Goal: Navigation & Orientation: Find specific page/section

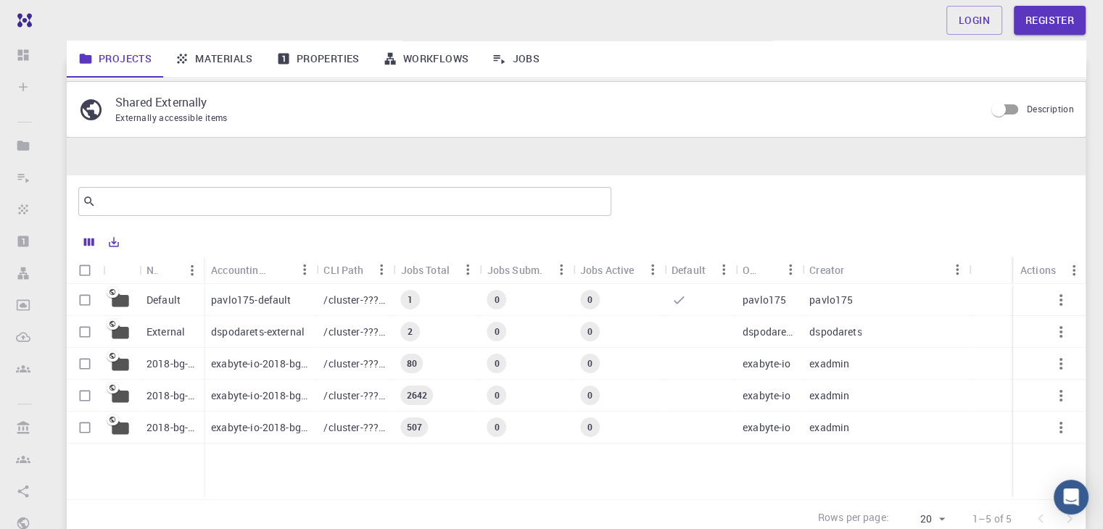
scroll to position [122, 0]
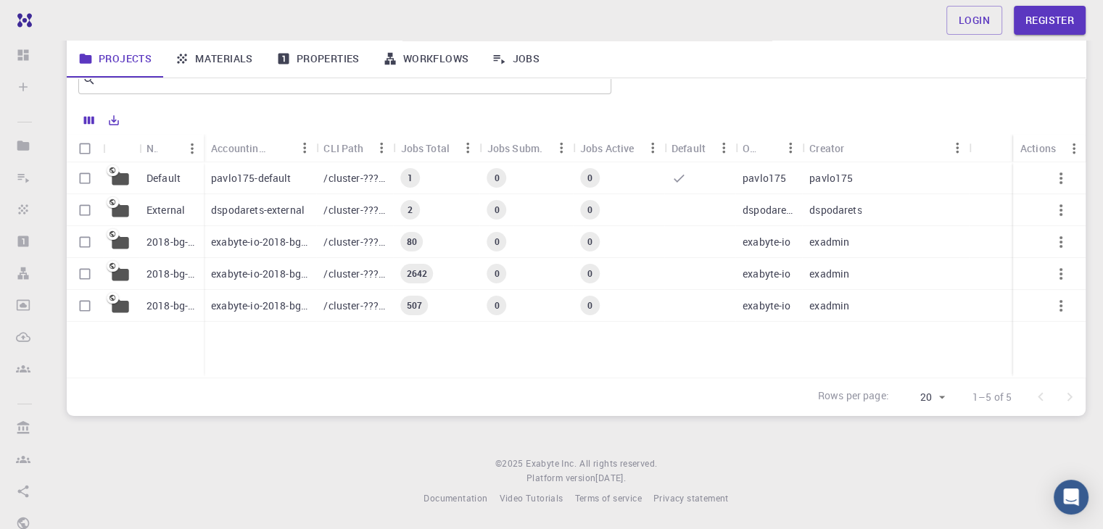
click at [327, 178] on p "/cluster-???-home/pavlo175/pavlo175-default" at bounding box center [354, 178] width 62 height 14
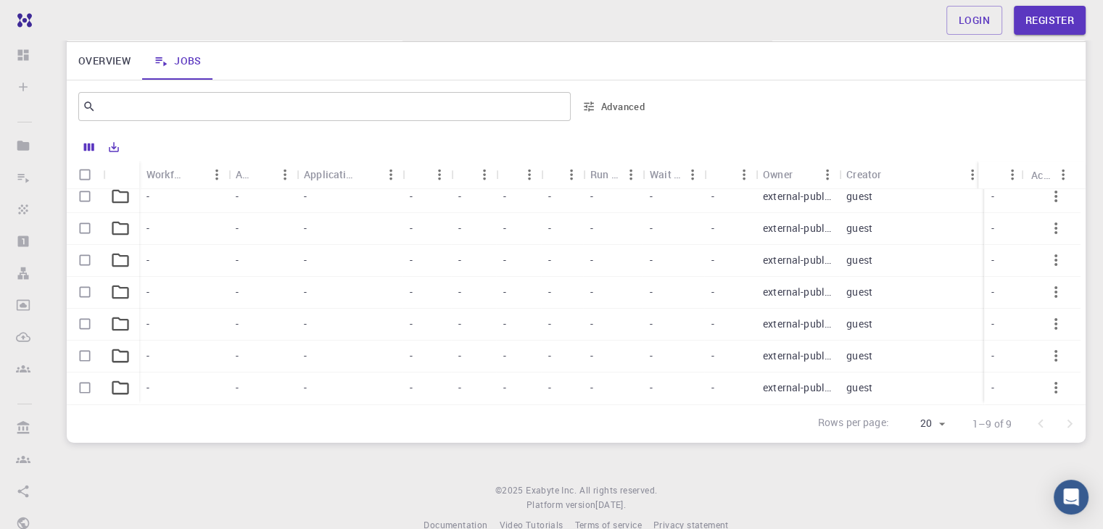
scroll to position [136, 0]
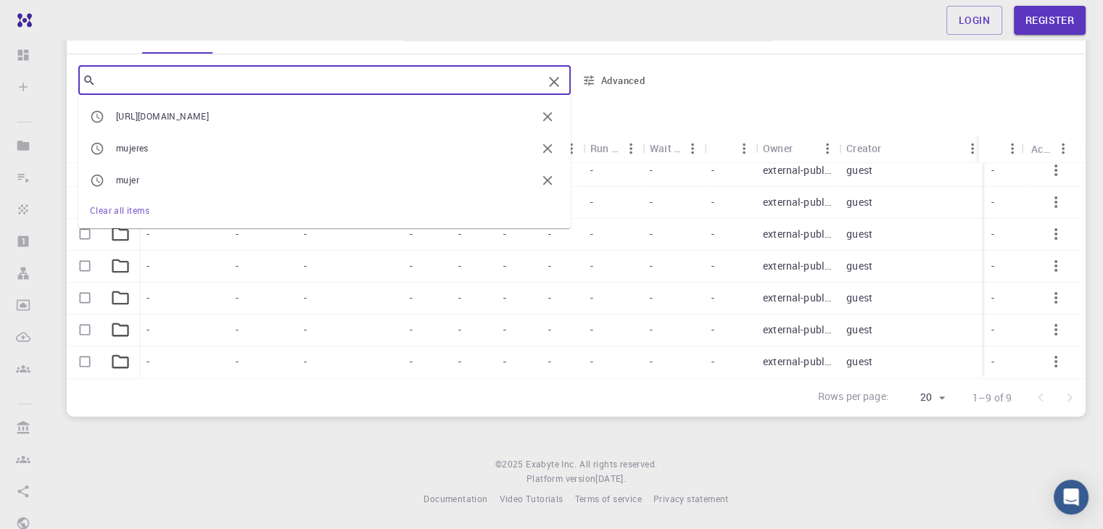
click at [243, 88] on input "text" at bounding box center [319, 80] width 447 height 20
click at [549, 82] on icon "Clear" at bounding box center [553, 81] width 17 height 17
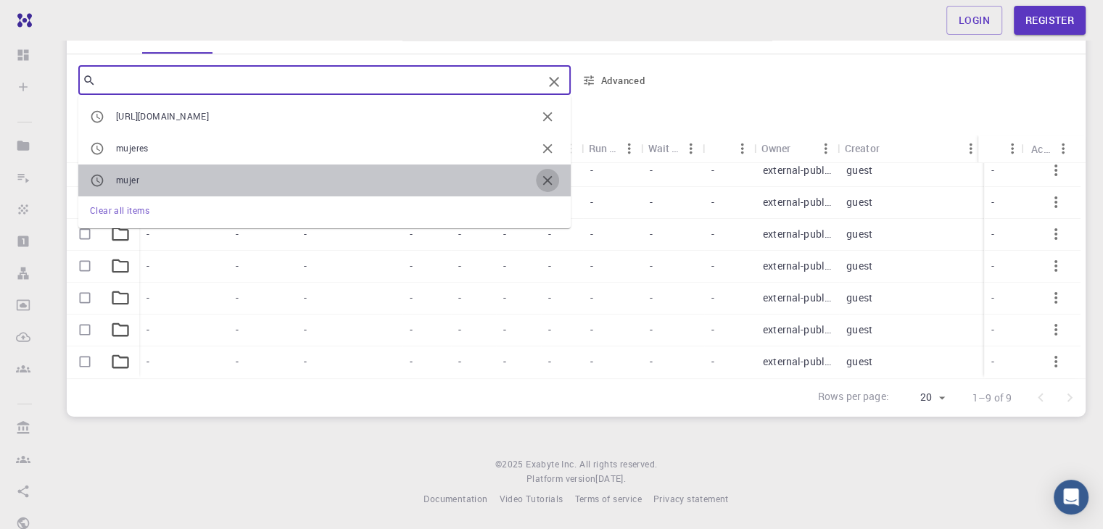
click at [551, 182] on icon "button" at bounding box center [547, 181] width 16 height 16
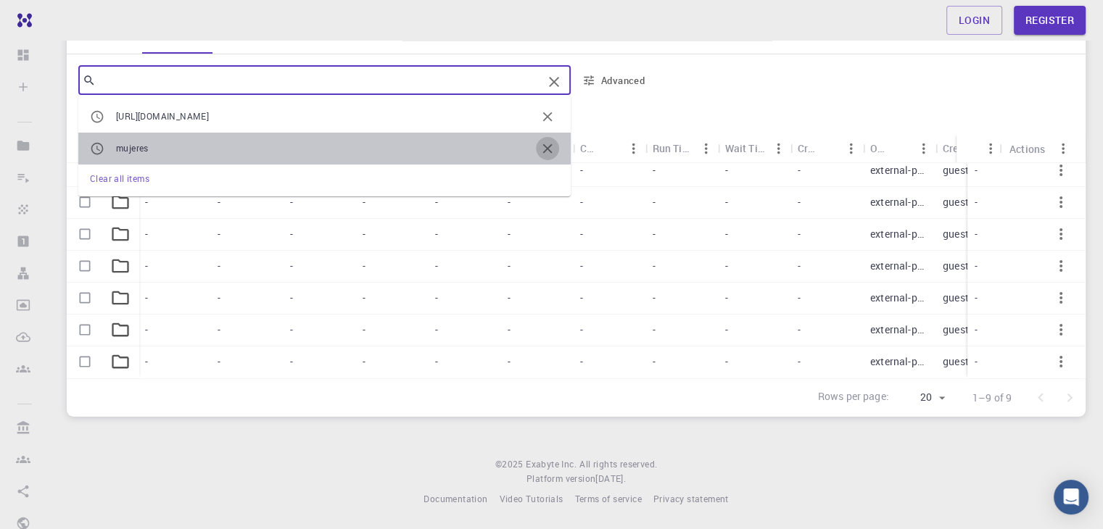
click at [552, 150] on icon "button" at bounding box center [547, 149] width 16 height 16
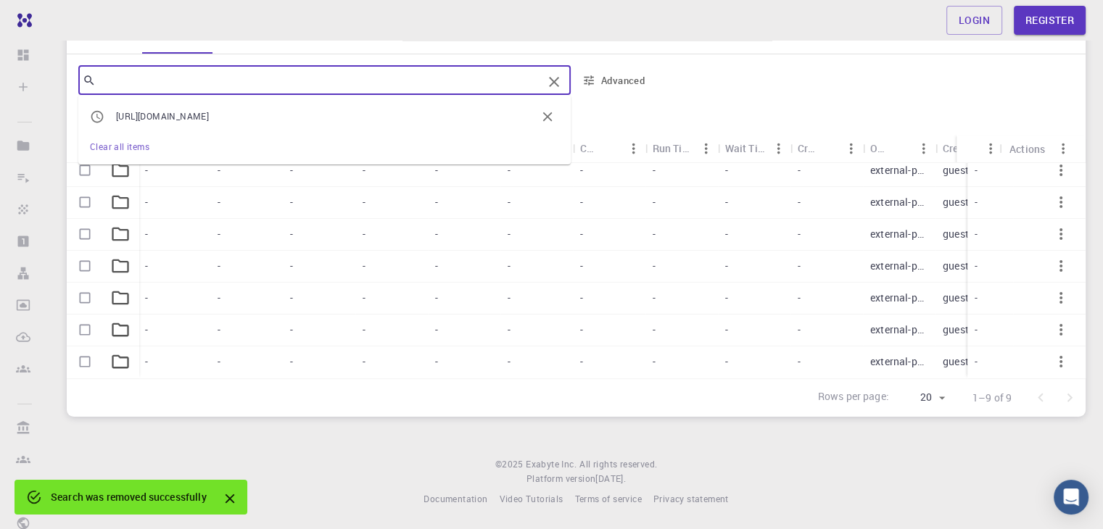
click at [544, 123] on icon "button" at bounding box center [547, 117] width 16 height 16
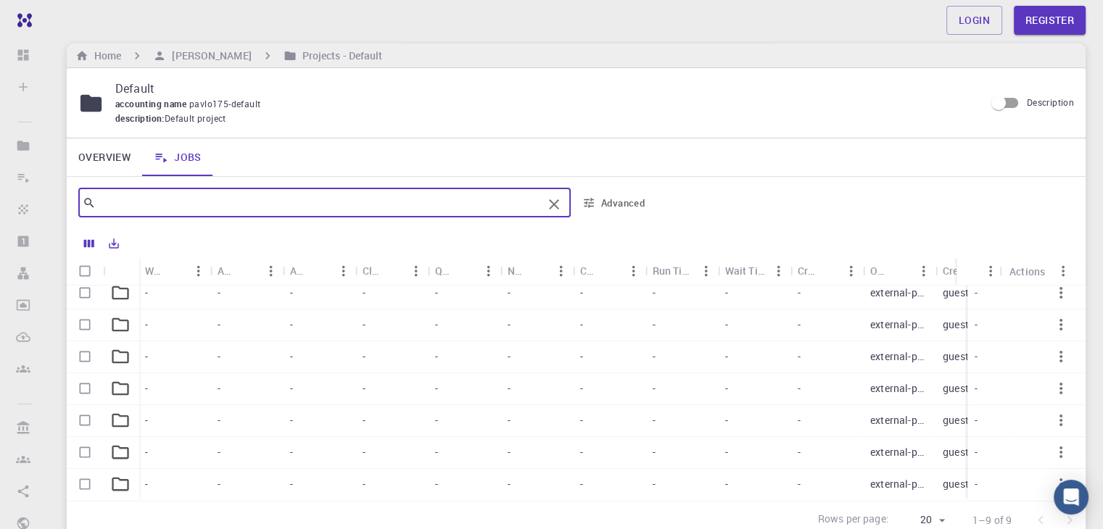
scroll to position [0, 0]
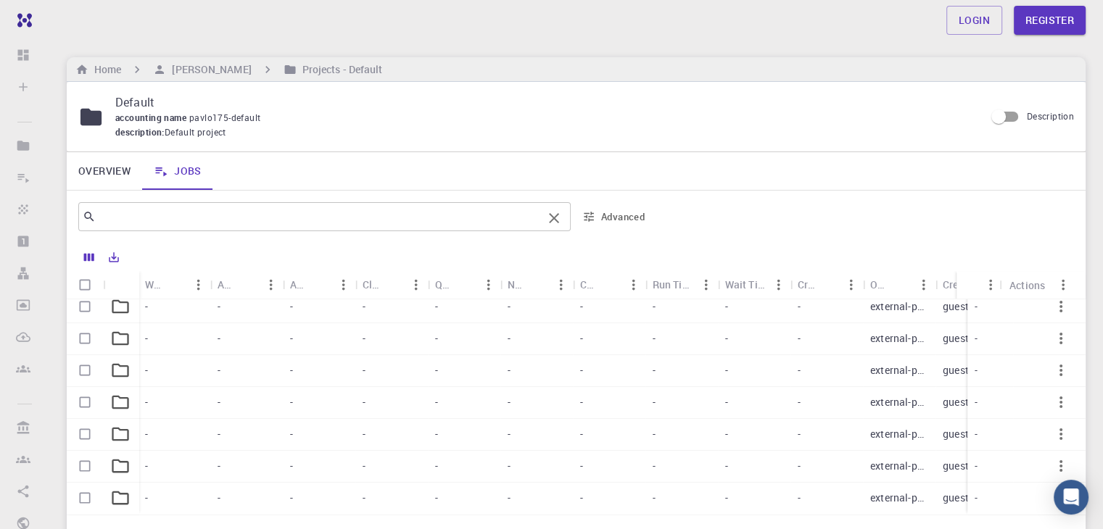
click at [376, 116] on div "accounting name pavlo175-default" at bounding box center [544, 118] width 858 height 14
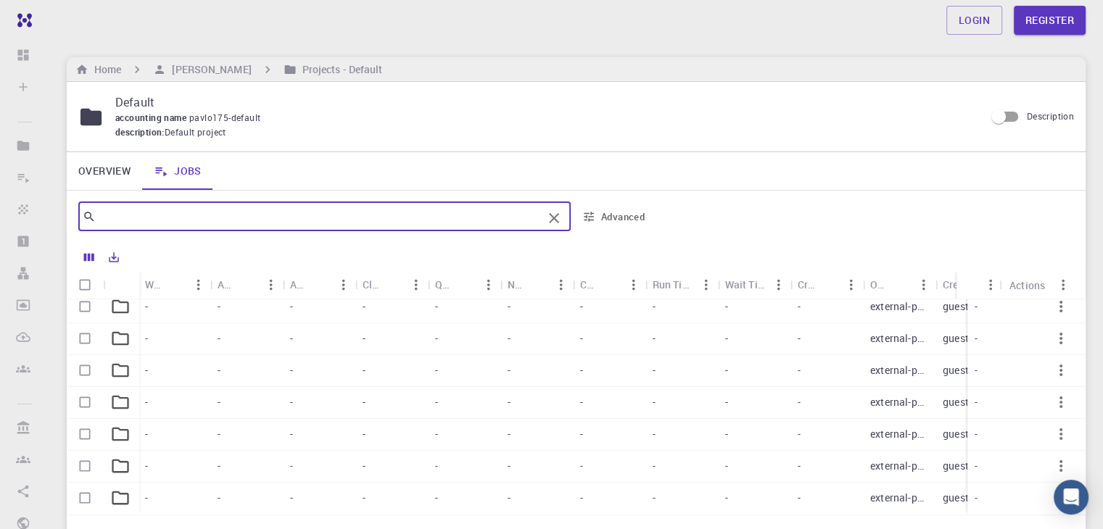
click at [389, 218] on input "text" at bounding box center [319, 217] width 447 height 20
click at [549, 217] on icon "Clear" at bounding box center [553, 218] width 17 height 17
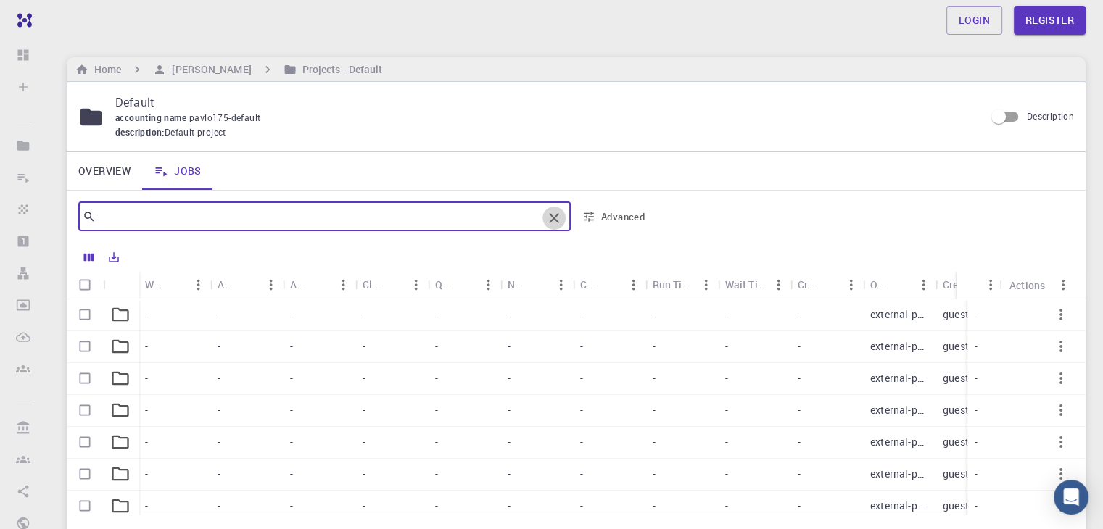
click at [560, 213] on icon "Clear" at bounding box center [553, 218] width 17 height 17
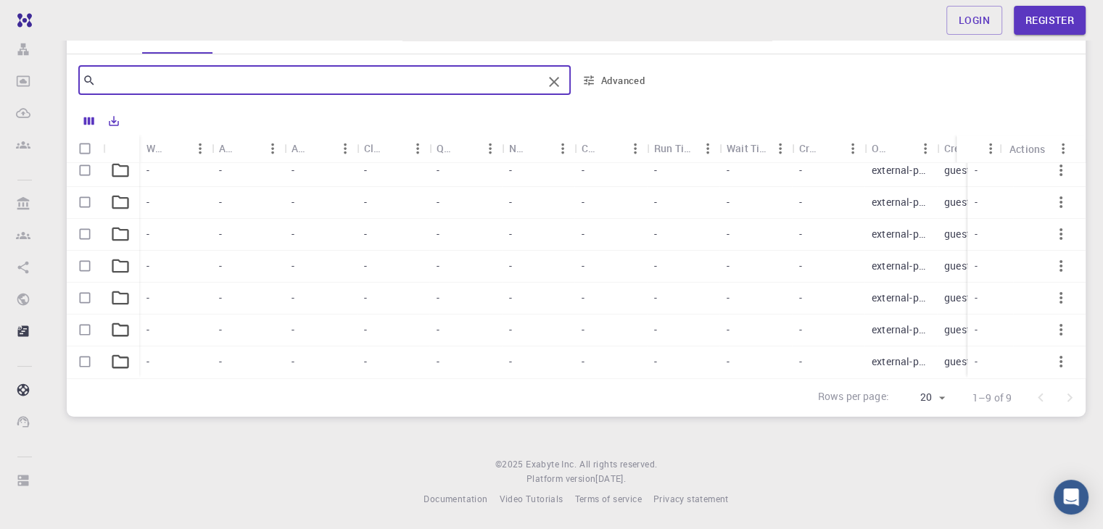
scroll to position [225, 0]
click at [556, 83] on icon "Clear" at bounding box center [554, 82] width 10 height 10
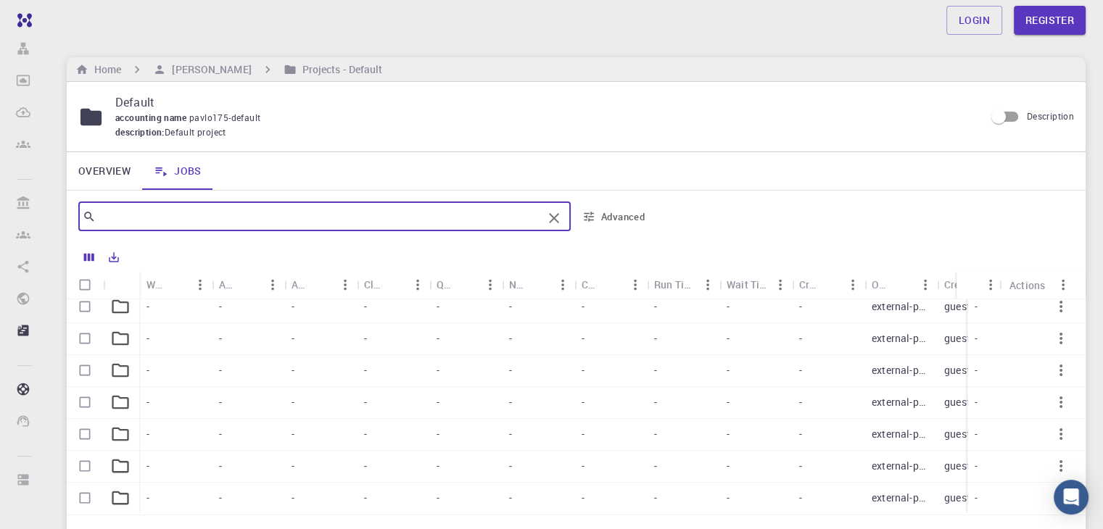
scroll to position [136, 0]
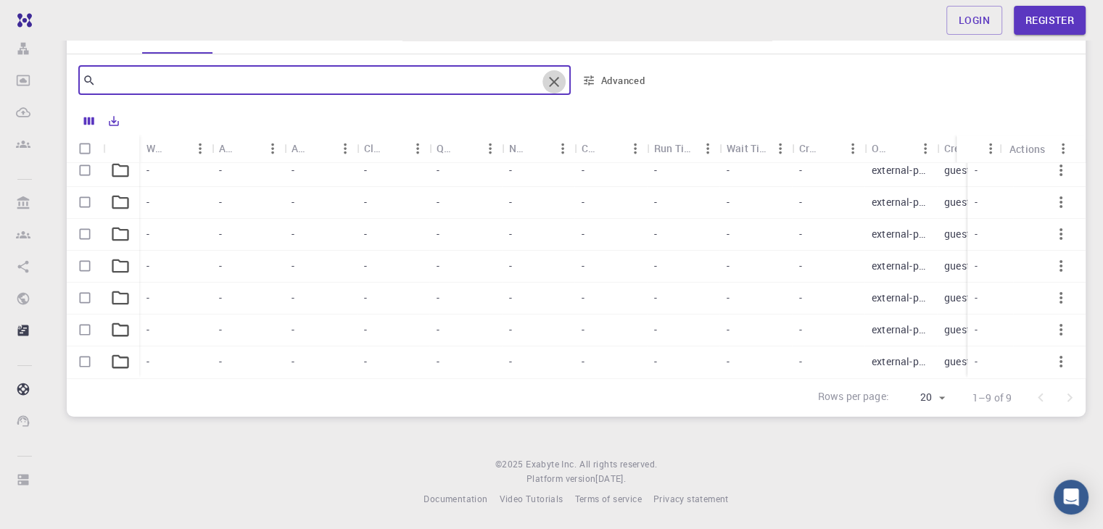
click at [551, 86] on icon "Clear" at bounding box center [553, 81] width 17 height 17
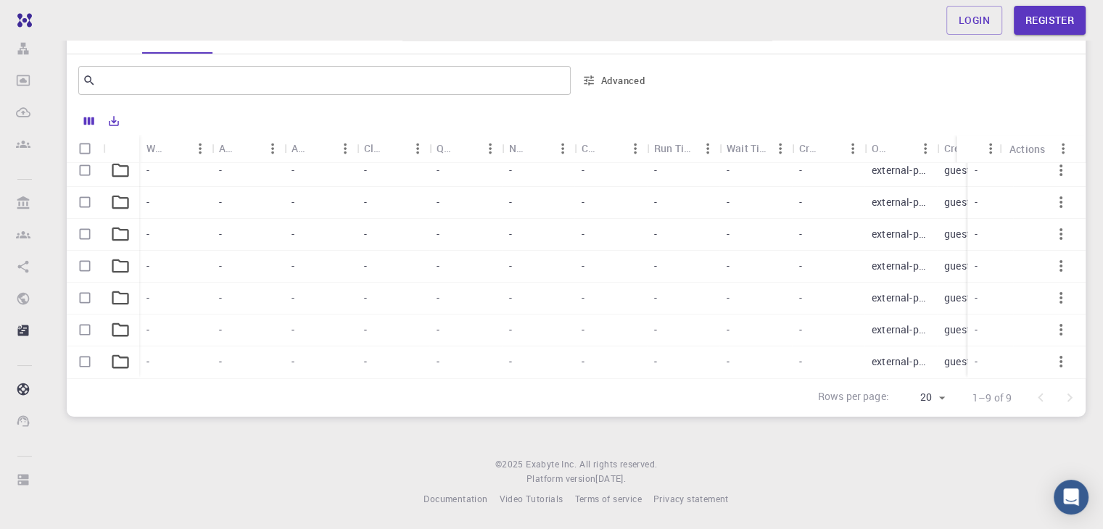
click at [472, 61] on div "​ Advanced" at bounding box center [576, 80] width 1019 height 52
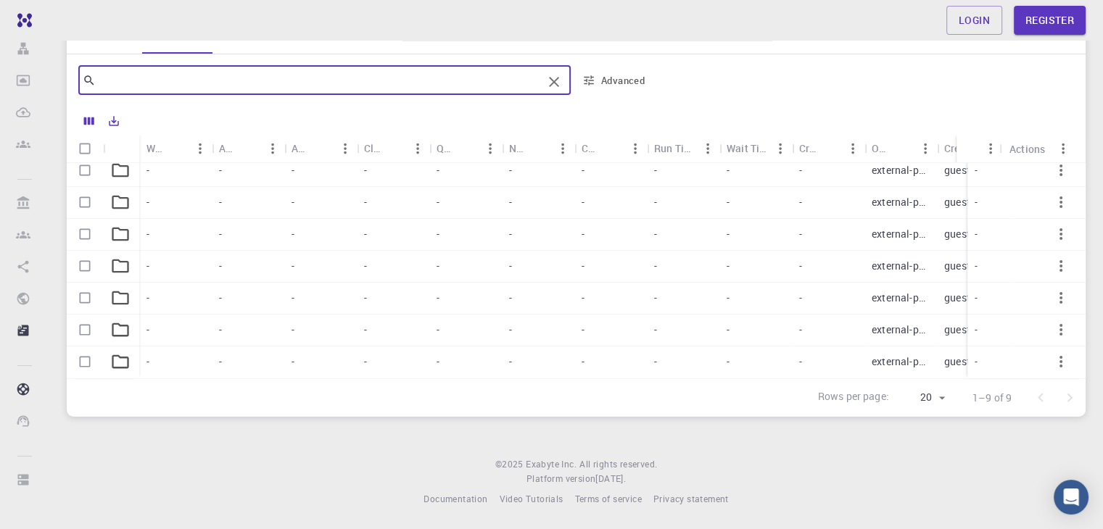
click at [522, 75] on input "text" at bounding box center [319, 80] width 447 height 20
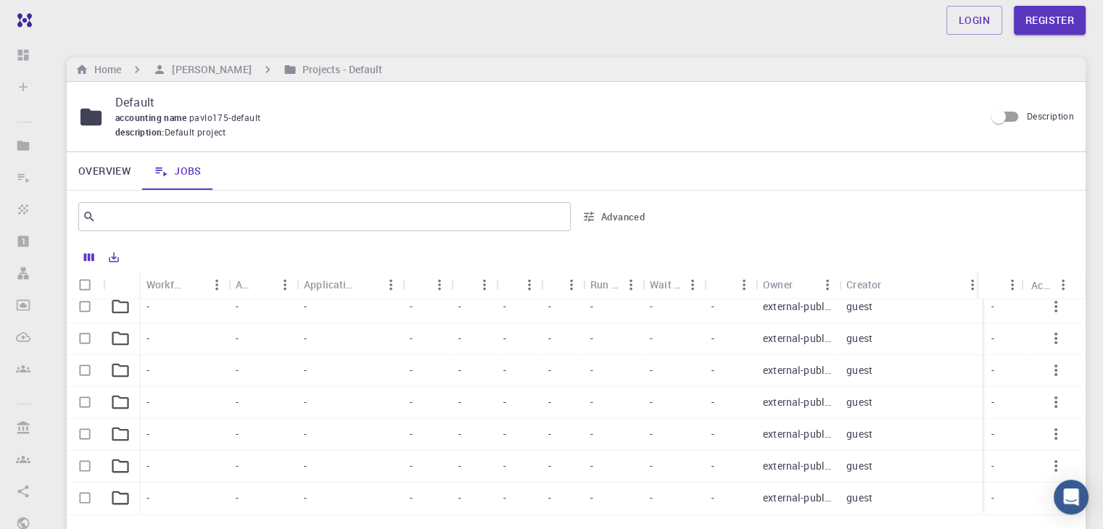
click at [667, 215] on div at bounding box center [866, 216] width 416 height 35
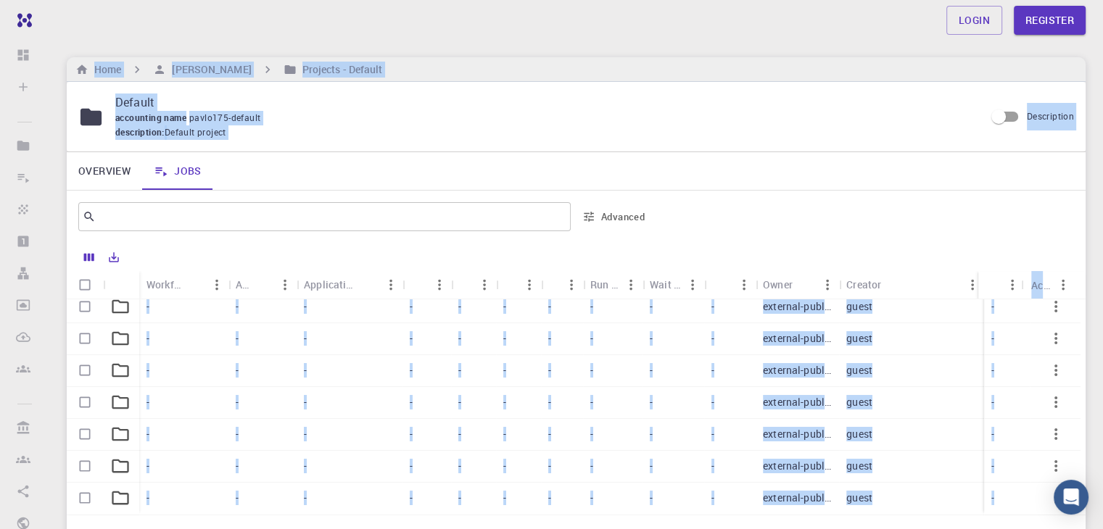
drag, startPoint x: 380, startPoint y: 397, endPoint x: 554, endPoint y: 34, distance: 402.1
click at [554, 34] on div "Login Register Home [PERSON_NAME] Projects - Default Default accounting name pa…" at bounding box center [575, 333] width 1053 height 666
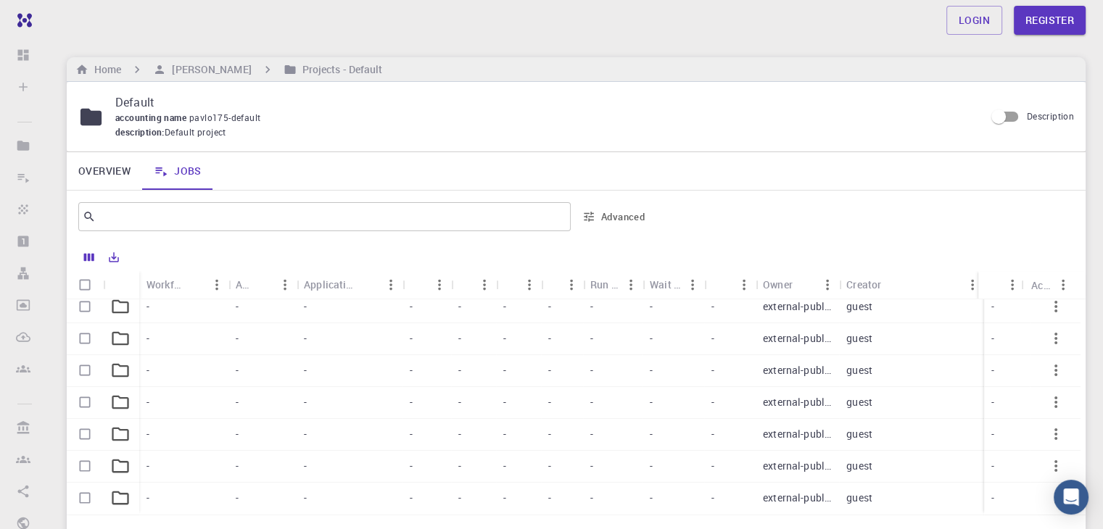
click at [554, 34] on div "Login Register" at bounding box center [575, 20] width 1053 height 29
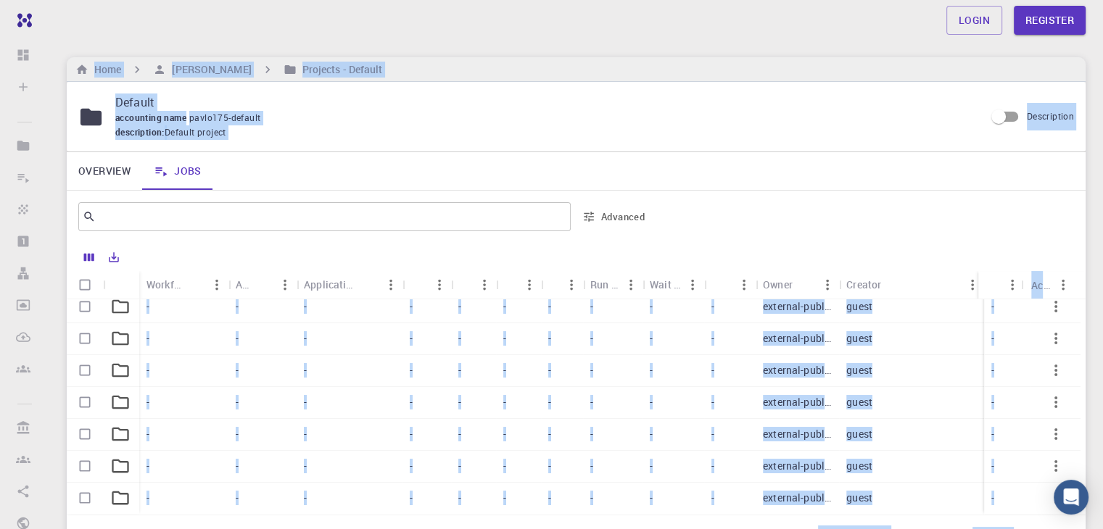
drag, startPoint x: 750, startPoint y: 522, endPoint x: 59, endPoint y: 30, distance: 847.9
click at [59, 30] on div "Login Register Home [PERSON_NAME] Projects - Default Default accounting name pa…" at bounding box center [575, 333] width 1053 height 666
click at [132, 45] on div "Login Register Home [PERSON_NAME] Projects - Default Default accounting name pa…" at bounding box center [575, 333] width 1053 height 666
drag, startPoint x: 737, startPoint y: 501, endPoint x: 159, endPoint y: -20, distance: 778.1
click at [159, 0] on html "Free Dashboard Sign In (Sign Up) to Access Create Sign In (Sign Up) to Access N…" at bounding box center [551, 333] width 1103 height 666
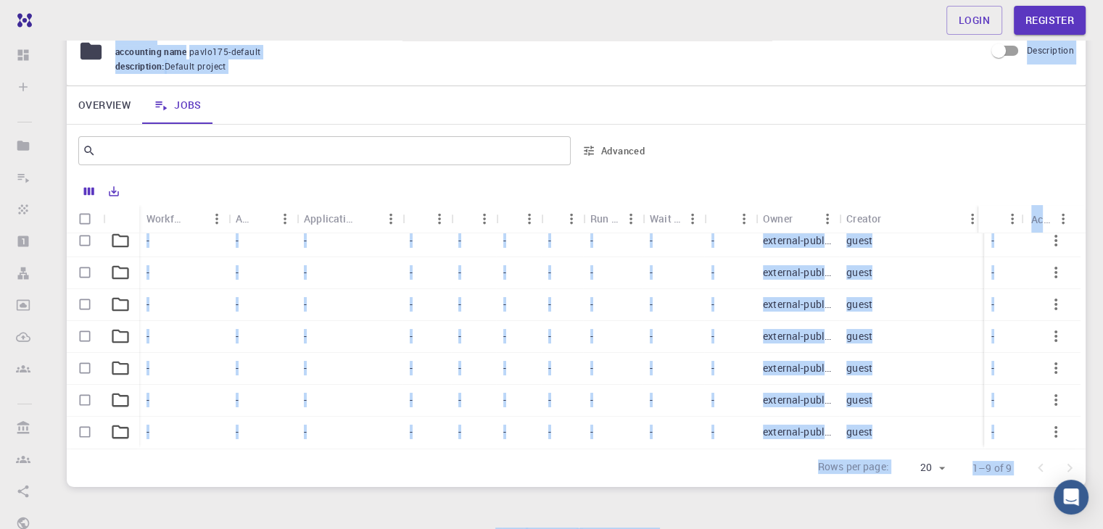
scroll to position [136, 0]
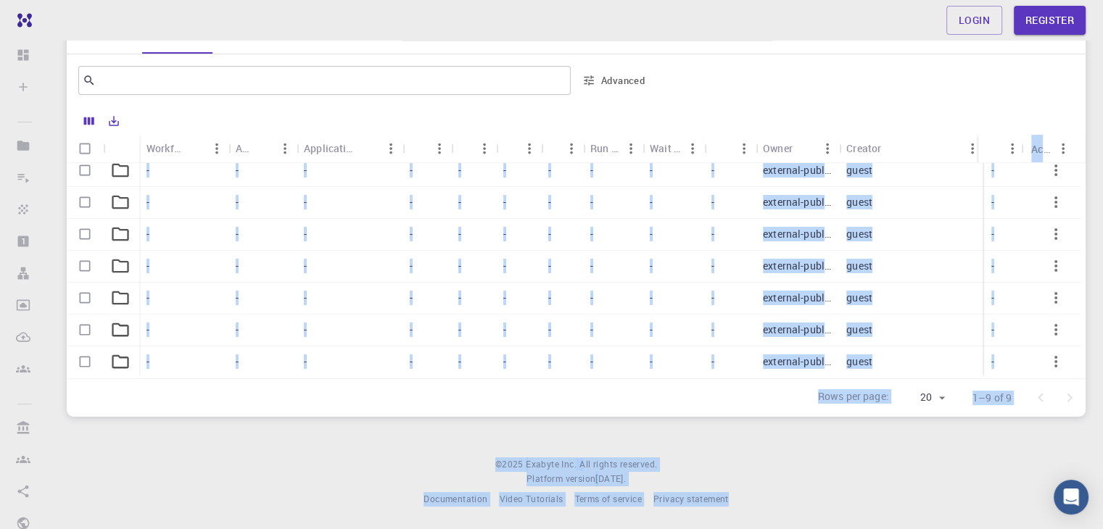
click at [687, 82] on div at bounding box center [866, 80] width 416 height 35
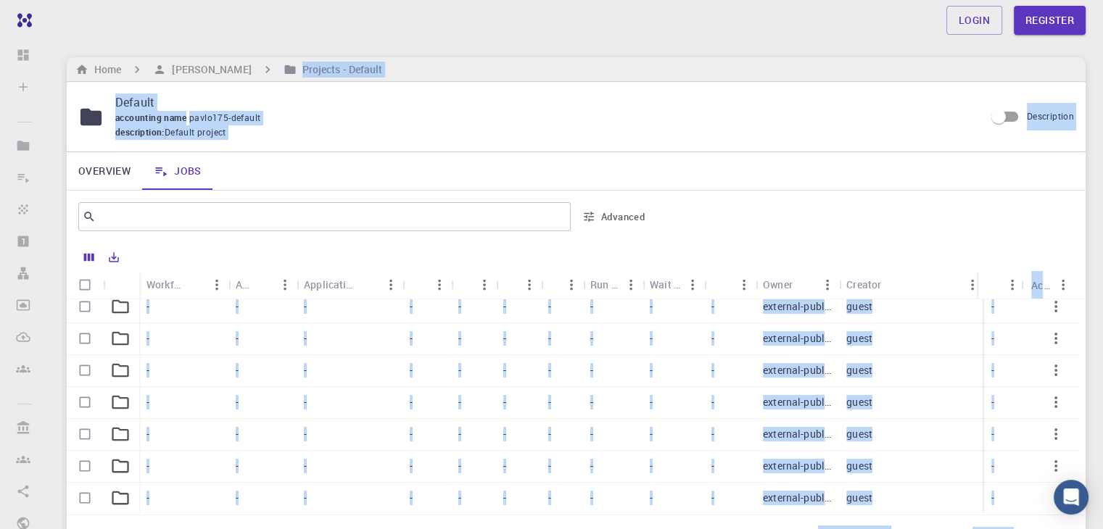
drag, startPoint x: 803, startPoint y: 510, endPoint x: 291, endPoint y: -63, distance: 769.1
click at [291, 0] on html "Free Dashboard Sign In (Sign Up) to Access Create Sign In (Sign Up) to Access N…" at bounding box center [551, 333] width 1103 height 666
click at [394, 43] on div "Login Register Home [PERSON_NAME] Projects - Default Default accounting name pa…" at bounding box center [575, 333] width 1053 height 666
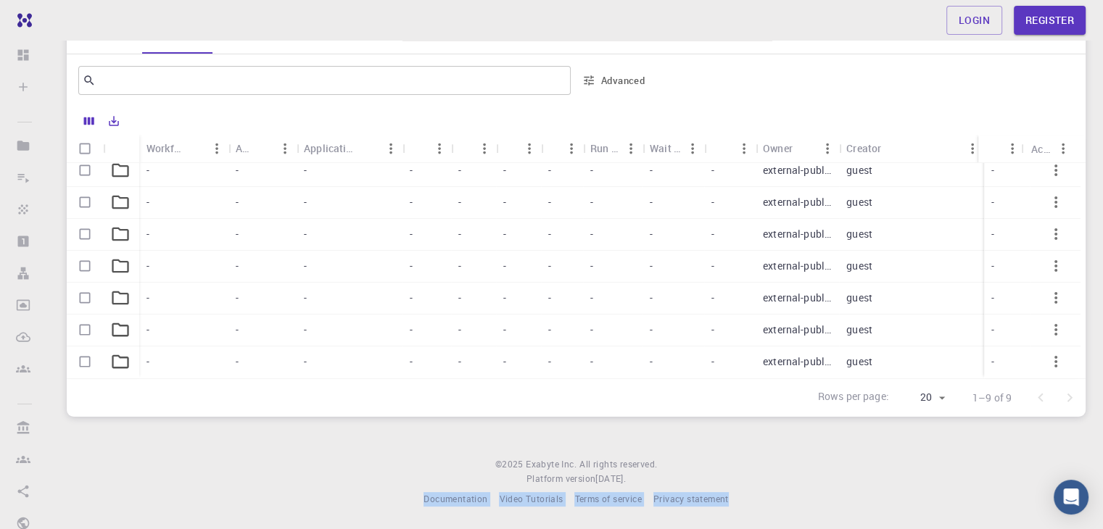
scroll to position [136, 0]
drag, startPoint x: 736, startPoint y: 510, endPoint x: 342, endPoint y: 517, distance: 393.7
click at [342, 517] on div "Login Register Home [PERSON_NAME] Projects - Default Default accounting name pa…" at bounding box center [575, 197] width 1053 height 666
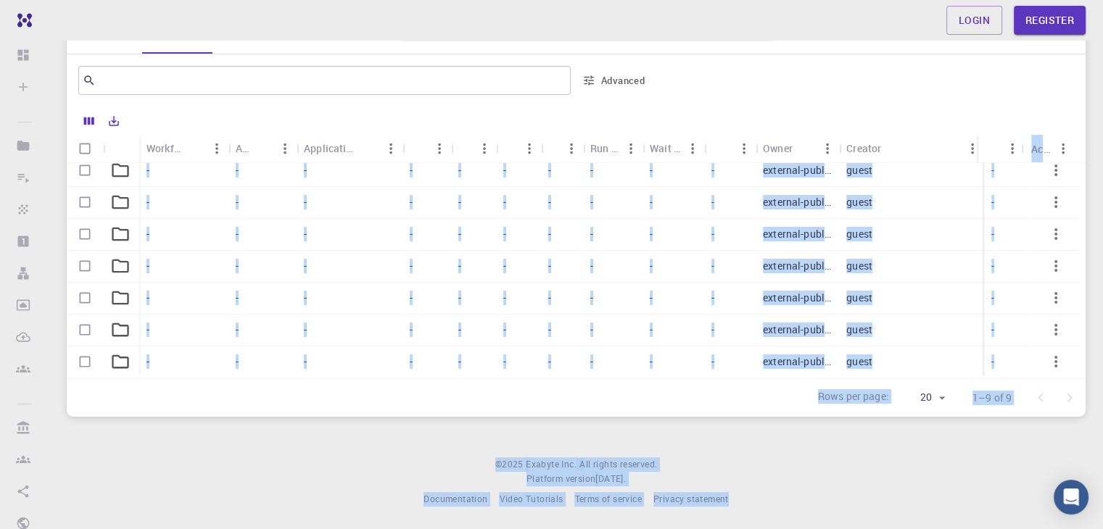
scroll to position [0, 0]
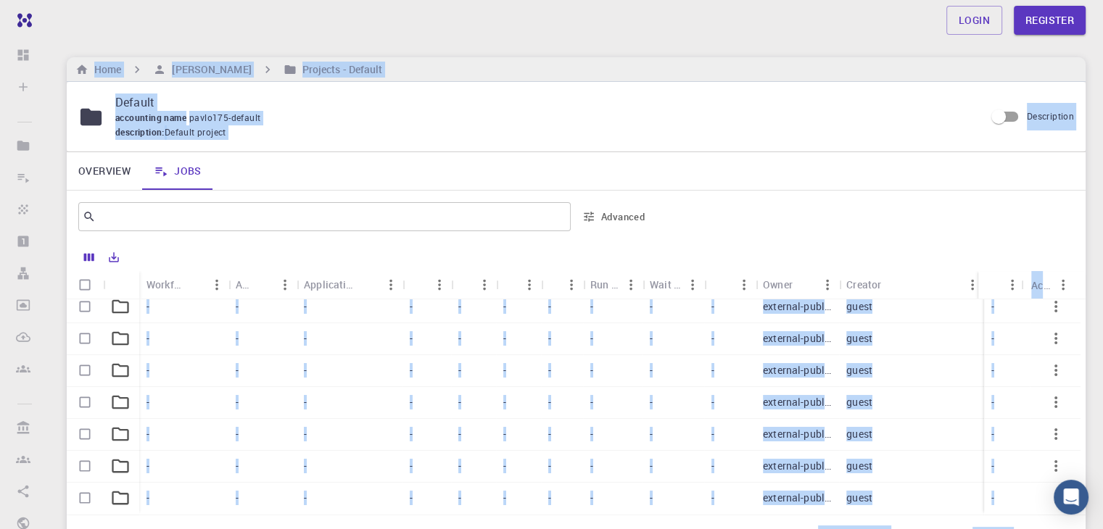
drag, startPoint x: 757, startPoint y: 511, endPoint x: 87, endPoint y: -54, distance: 876.6
click at [87, 0] on html "Free Dashboard Sign In (Sign Up) to Access Create Sign In (Sign Up) to Access N…" at bounding box center [551, 333] width 1103 height 666
click at [398, 45] on div "Login Register Home [PERSON_NAME] Projects - Default Default accounting name pa…" at bounding box center [575, 333] width 1053 height 666
drag, startPoint x: 753, startPoint y: 517, endPoint x: 0, endPoint y: -63, distance: 950.6
click at [0, 0] on html "Free Dashboard Sign In (Sign Up) to Access Create Sign In (Sign Up) to Access N…" at bounding box center [551, 333] width 1103 height 666
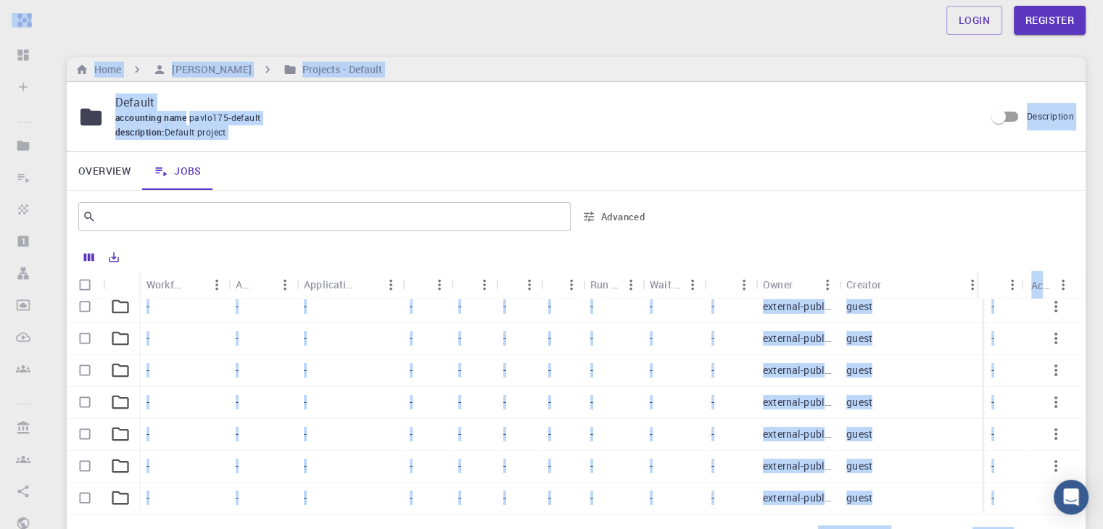
click at [239, 24] on div "Login Register" at bounding box center [575, 20] width 1053 height 29
drag, startPoint x: 748, startPoint y: 514, endPoint x: 70, endPoint y: -59, distance: 888.4
click at [70, 0] on html "Free Dashboard Sign In (Sign Up) to Access Create Sign In (Sign Up) to Access N…" at bounding box center [551, 333] width 1103 height 666
click at [522, 181] on div "Overview Jobs" at bounding box center [576, 171] width 1019 height 38
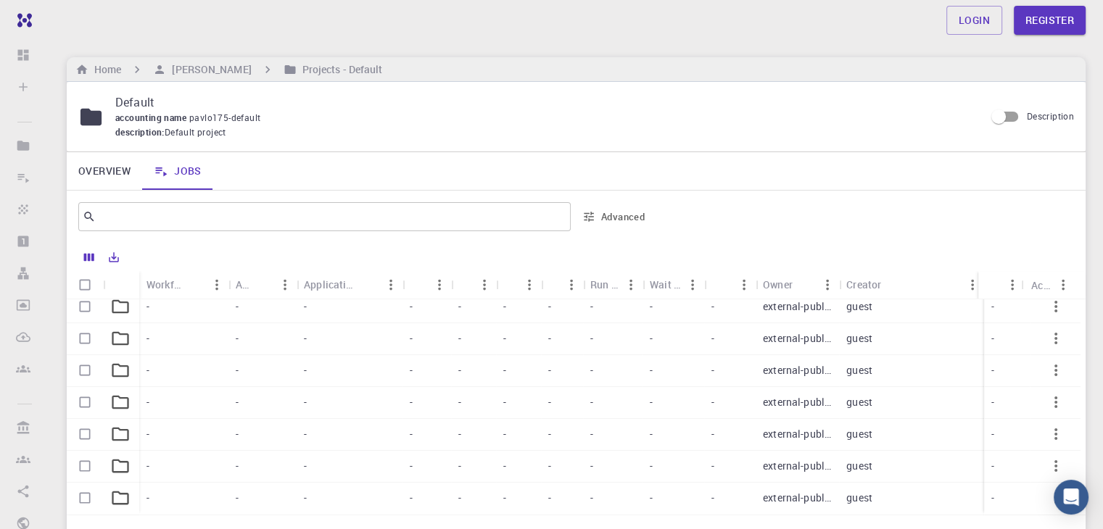
scroll to position [136, 0]
